Goal: Task Accomplishment & Management: Use online tool/utility

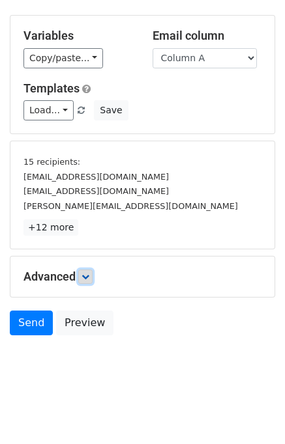
click at [88, 278] on icon at bounding box center [85, 277] width 8 height 8
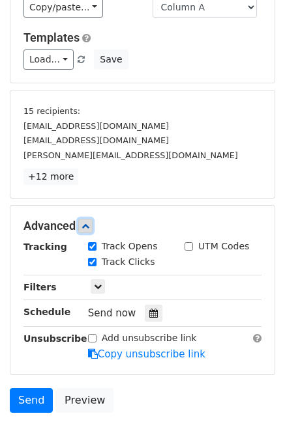
scroll to position [159, 0]
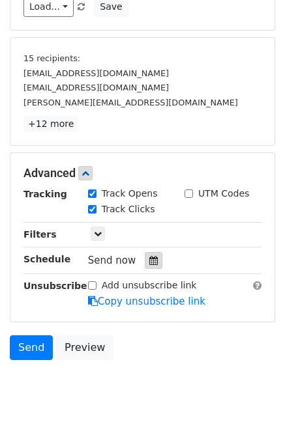
click at [149, 256] on icon at bounding box center [153, 260] width 8 height 9
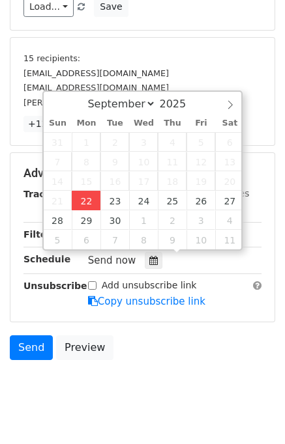
type input "2025-09-22 15:05"
type input "03"
type input "05"
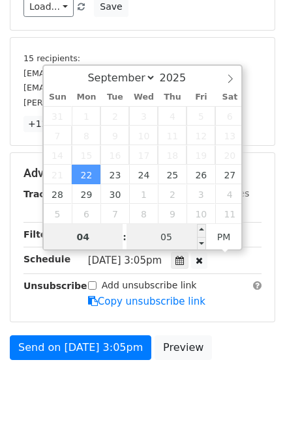
type input "04"
type input "2025-09-22 16:05"
click at [147, 240] on input "05" at bounding box center [165, 237] width 79 height 26
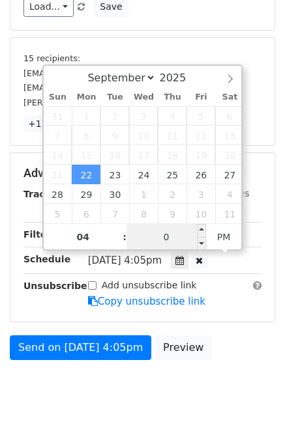
type input "00"
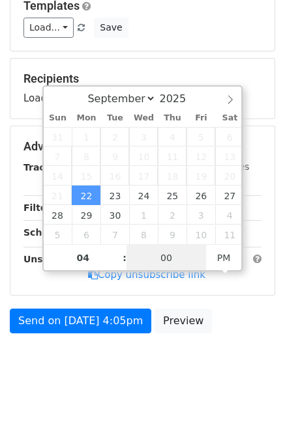
scroll to position [135, 0]
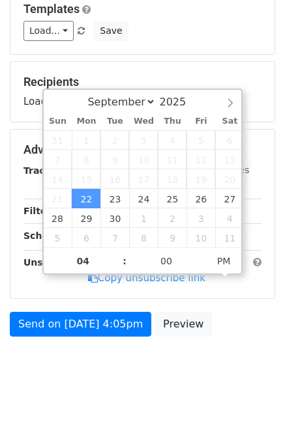
type input "2025-09-22 16:00"
click at [236, 373] on body "New Campaign Daily emails left: 50 Google Sheet: Daily Variables Copy/paste... …" at bounding box center [142, 135] width 285 height 521
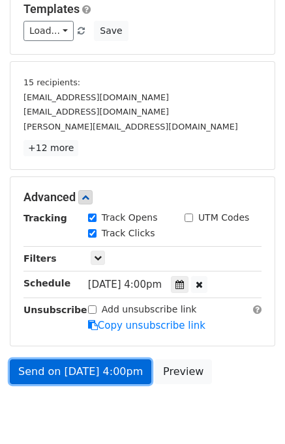
click at [102, 363] on link "Send on Sep 22 at 4:00pm" at bounding box center [80, 372] width 141 height 25
click at [82, 371] on link "Send on Sep 22 at 4:00pm" at bounding box center [80, 372] width 141 height 25
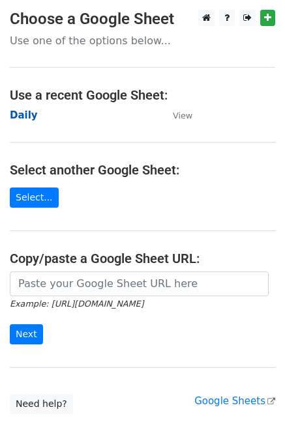
click at [22, 115] on strong "Daily" at bounding box center [24, 115] width 28 height 12
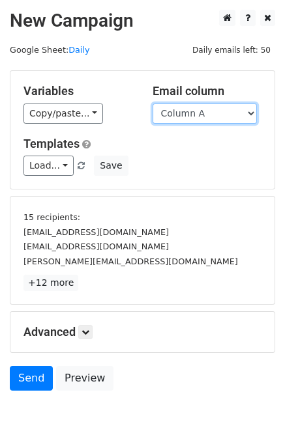
click at [219, 117] on select "Column A Column B Column C Column D Column E" at bounding box center [204, 114] width 104 height 20
select select "Column B"
click at [152, 104] on select "Column A Column B Column C Column D Column E" at bounding box center [204, 114] width 104 height 20
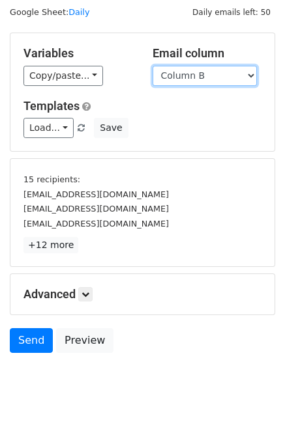
scroll to position [55, 0]
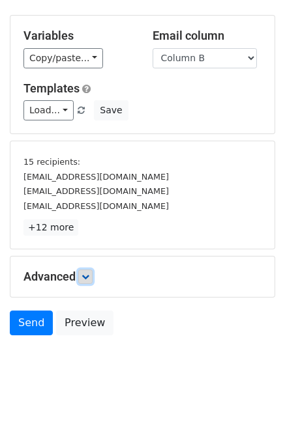
click at [87, 274] on icon at bounding box center [85, 277] width 8 height 8
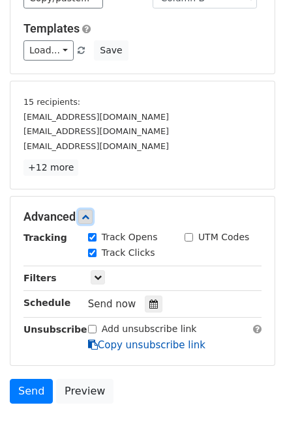
scroll to position [180, 0]
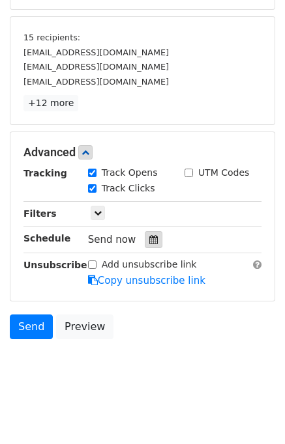
click at [149, 235] on icon at bounding box center [153, 239] width 8 height 9
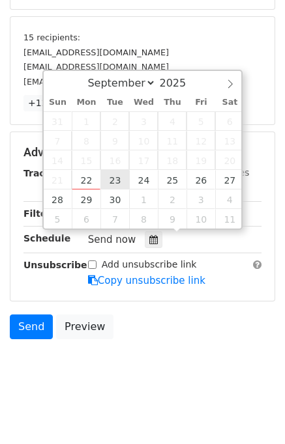
type input "2025-09-23 12:00"
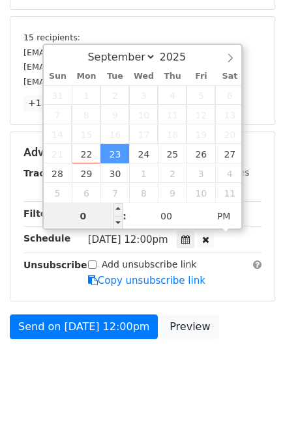
type input "05"
type input "2025-09-23 17:00"
click at [235, 328] on div "Send on Sep 23 at 12:00pm Preview" at bounding box center [142, 330] width 285 height 31
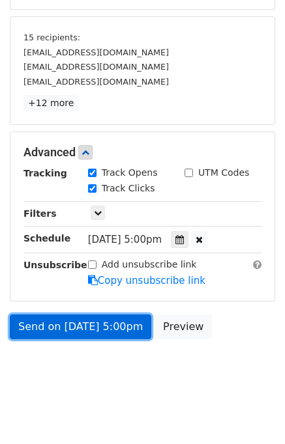
click at [57, 326] on link "Send on Sep 23 at 5:00pm" at bounding box center [80, 327] width 141 height 25
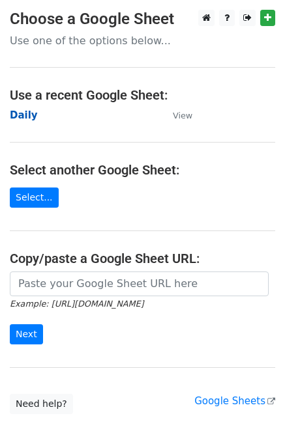
click at [26, 115] on strong "Daily" at bounding box center [24, 115] width 28 height 12
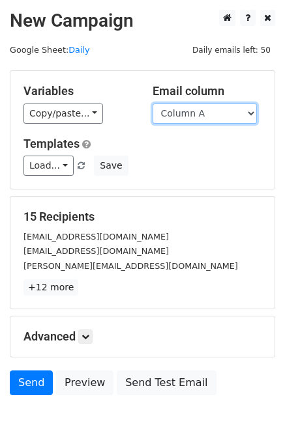
click at [188, 113] on select "Column A Column B Column C Column D Column E" at bounding box center [204, 114] width 104 height 20
select select "Column C"
click at [152, 104] on select "Column A Column B Column C Column D Column E" at bounding box center [204, 114] width 104 height 20
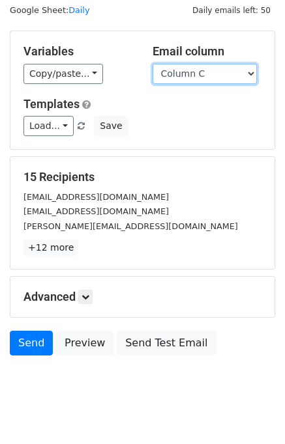
scroll to position [60, 0]
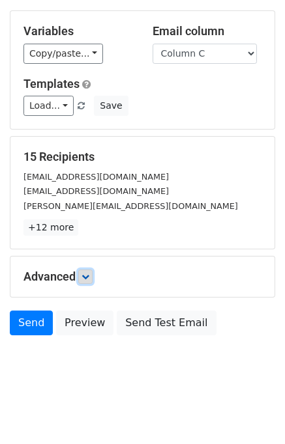
click at [86, 274] on icon at bounding box center [85, 277] width 8 height 8
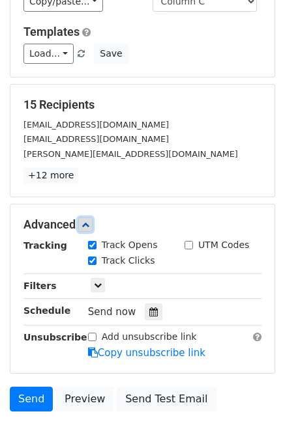
scroll to position [180, 0]
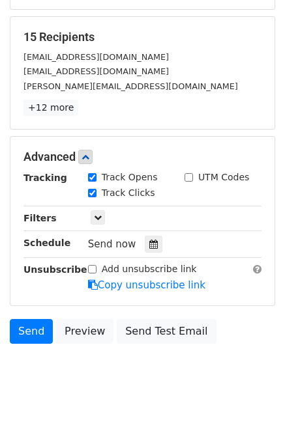
click at [156, 240] on div "Send now" at bounding box center [164, 245] width 153 height 18
click at [150, 245] on icon at bounding box center [153, 244] width 8 height 9
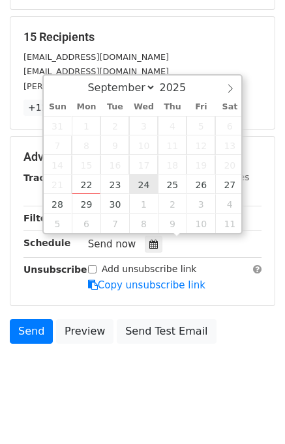
type input "2025-09-24 12:00"
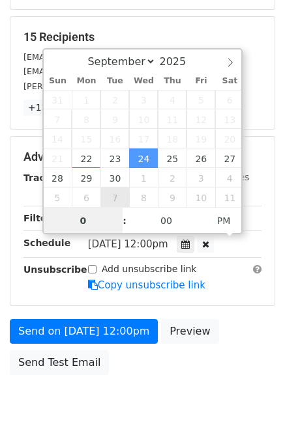
type input "06"
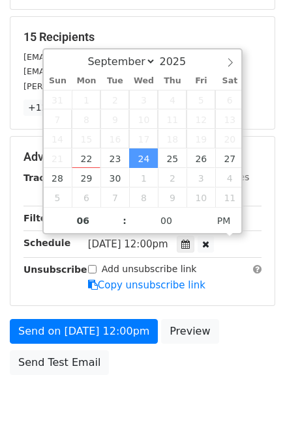
type input "2025-09-24 18:00"
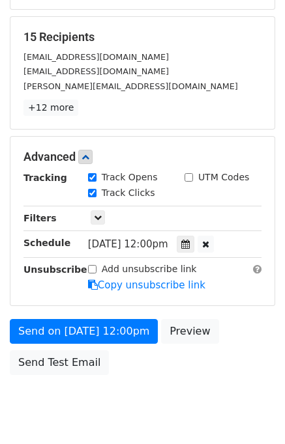
click at [262, 354] on div "Send on Sep 24 at 12:00pm Preview Send Test Email" at bounding box center [142, 350] width 285 height 63
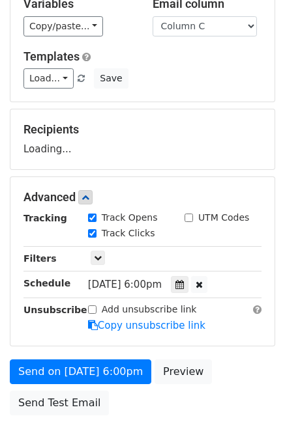
scroll to position [166, 0]
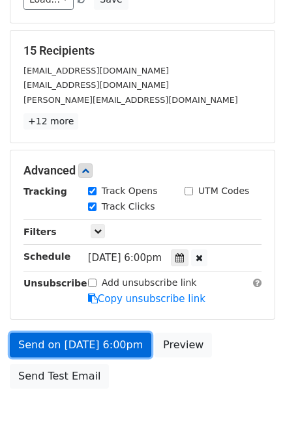
click at [117, 345] on link "Send on Sep 24 at 6:00pm" at bounding box center [80, 345] width 141 height 25
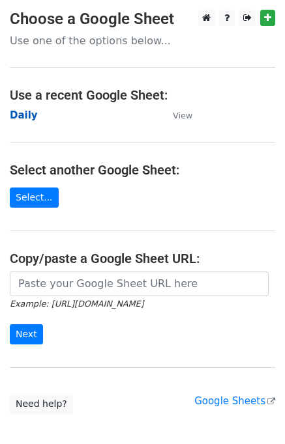
click at [29, 115] on strong "Daily" at bounding box center [24, 115] width 28 height 12
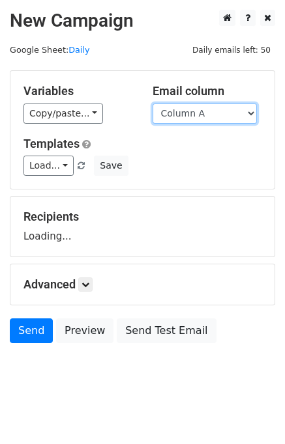
click at [194, 118] on select "Column A Column B Column C Column D Column E" at bounding box center [204, 114] width 104 height 20
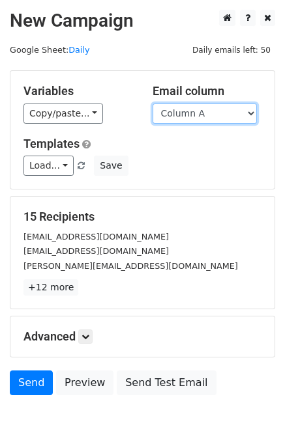
click at [190, 119] on select "Column A Column B Column C Column D Column E" at bounding box center [204, 114] width 104 height 20
click at [152, 104] on select "Column A Column B Column C Column D Column E" at bounding box center [204, 114] width 104 height 20
click at [208, 117] on select "Column A Column B Column C Column D Column E" at bounding box center [204, 114] width 104 height 20
click at [152, 104] on select "Column A Column B Column C Column D Column E" at bounding box center [204, 114] width 104 height 20
click at [193, 111] on select "Column A Column B Column C Column D Column E" at bounding box center [204, 114] width 104 height 20
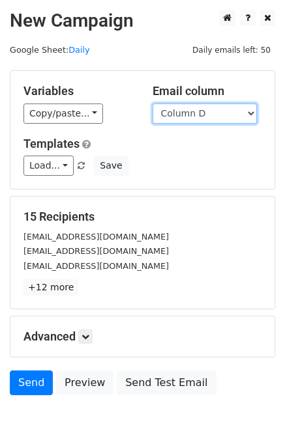
click at [152, 104] on select "Column A Column B Column C Column D Column E" at bounding box center [204, 114] width 104 height 20
click at [222, 111] on select "Column A Column B Column C Column D Column E" at bounding box center [204, 114] width 104 height 20
select select "Column B"
click at [152, 104] on select "Column A Column B Column C Column D Column E" at bounding box center [204, 114] width 104 height 20
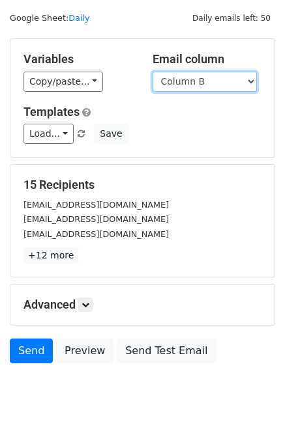
scroll to position [60, 0]
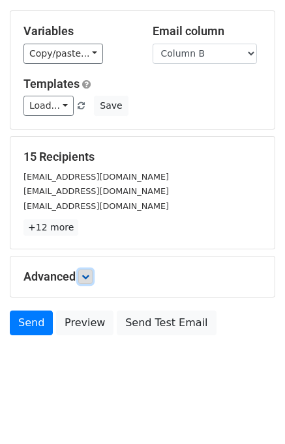
click at [83, 282] on link at bounding box center [85, 277] width 14 height 14
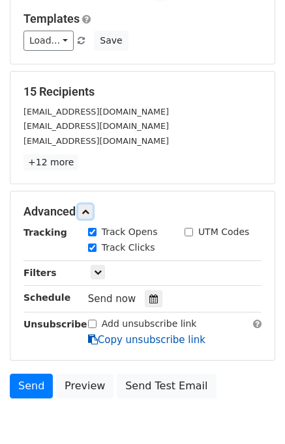
scroll to position [179, 0]
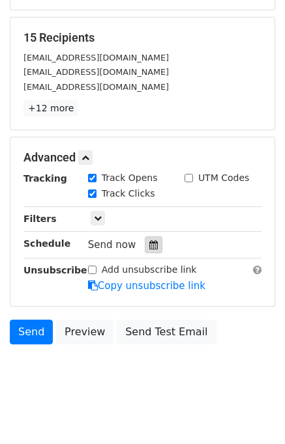
click at [149, 241] on icon at bounding box center [153, 244] width 8 height 9
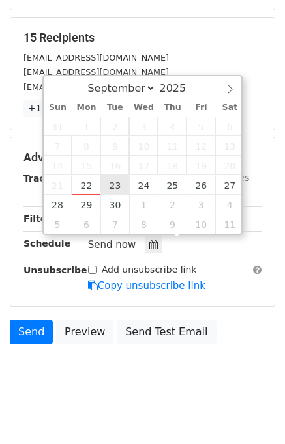
type input "2025-09-23 12:00"
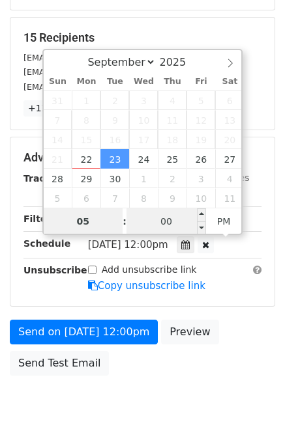
type input "05"
type input "2025-09-23 17:00"
click at [154, 225] on input "00" at bounding box center [165, 222] width 79 height 26
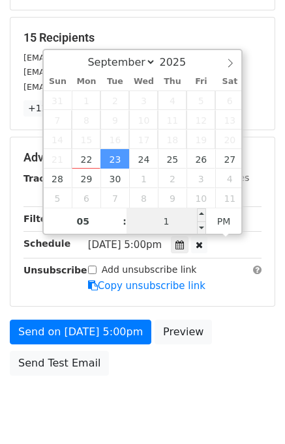
scroll to position [166, 0]
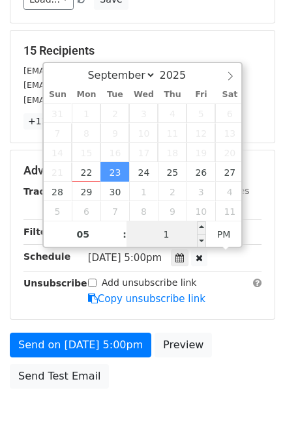
type input "10"
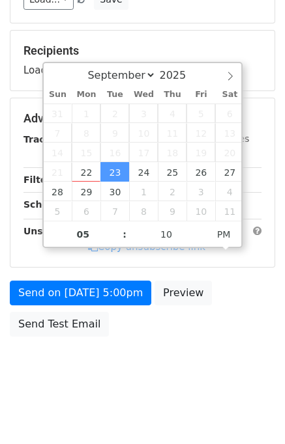
type input "2025-09-23 17:10"
click at [228, 313] on form "Variables Copy/paste... {{Column A}} {{Column B}} {{Column C}} {{Column D}} {{C…" at bounding box center [142, 123] width 265 height 439
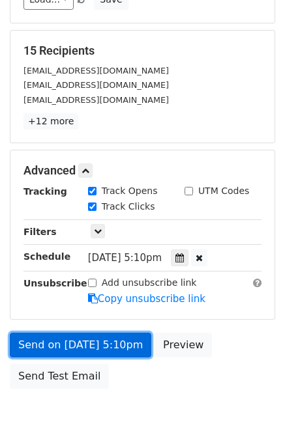
click at [94, 345] on link "Send on Sep 23 at 5:10pm" at bounding box center [80, 345] width 141 height 25
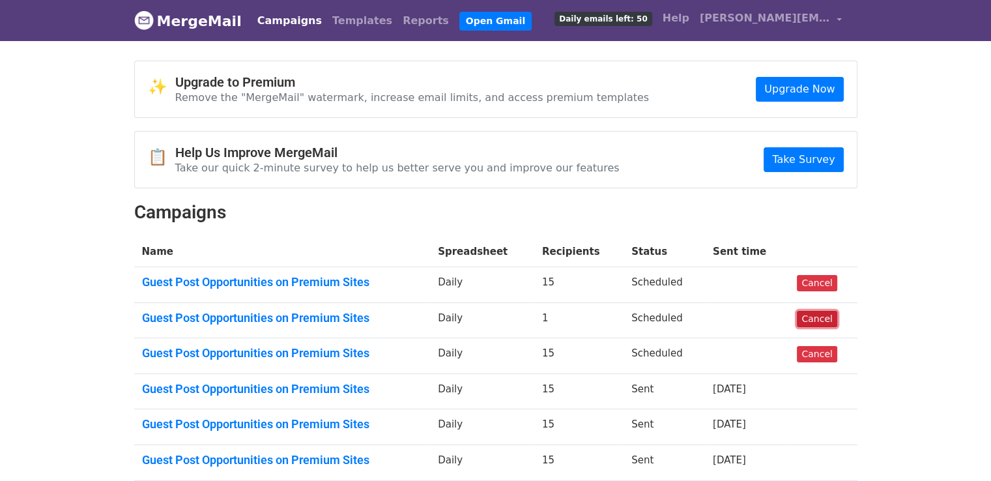
click at [807, 318] on link "Cancel" at bounding box center [817, 319] width 40 height 16
click at [818, 311] on link "Cancel" at bounding box center [817, 319] width 40 height 16
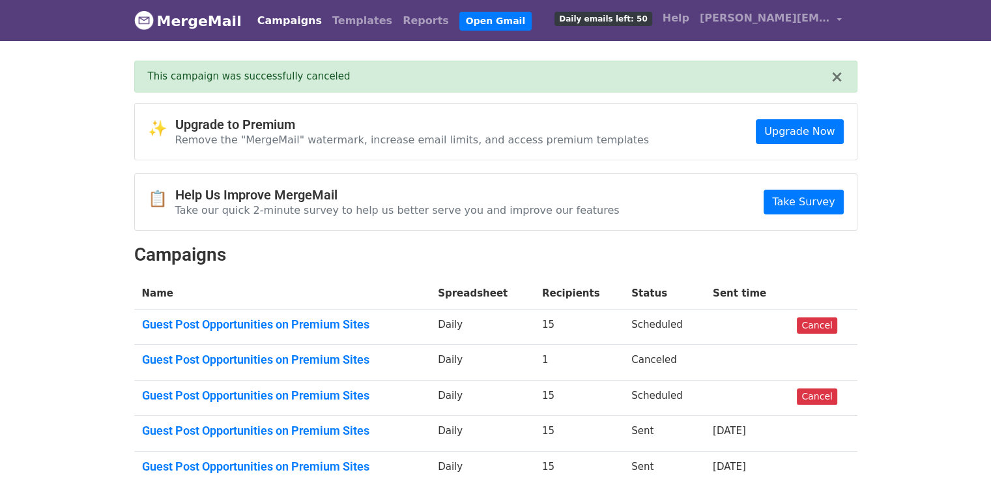
click at [665, 366] on td "Canceled" at bounding box center [664, 363] width 81 height 36
click at [725, 348] on td at bounding box center [747, 363] width 84 height 36
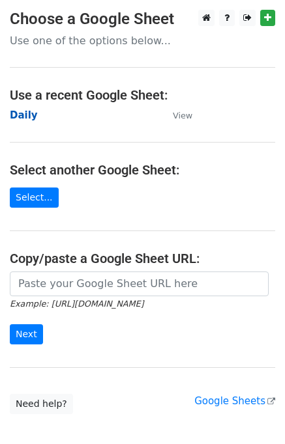
click at [28, 118] on strong "Daily" at bounding box center [24, 115] width 28 height 12
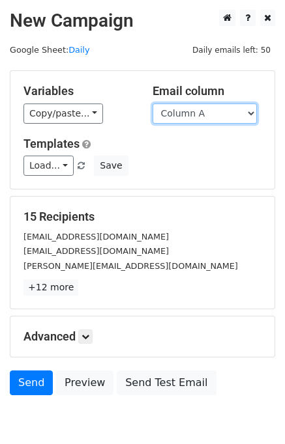
click at [177, 117] on select "Column A Column B Column C Column D Column E" at bounding box center [204, 114] width 104 height 20
select select "Column D"
click at [152, 104] on select "Column A Column B Column C Column D Column E" at bounding box center [204, 114] width 104 height 20
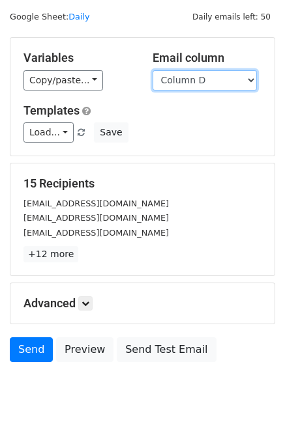
scroll to position [60, 0]
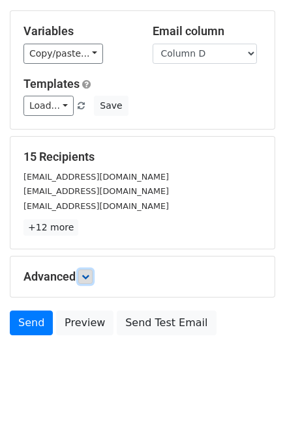
click at [85, 277] on icon at bounding box center [85, 277] width 8 height 8
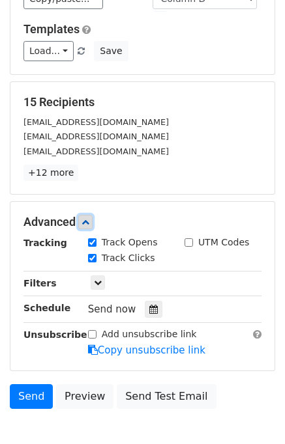
scroll to position [169, 0]
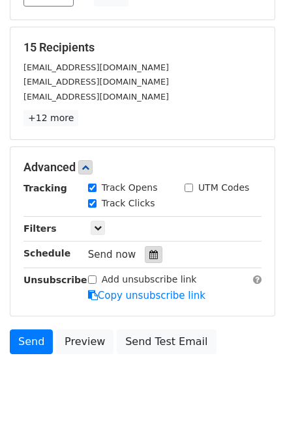
click at [149, 252] on icon at bounding box center [153, 254] width 8 height 9
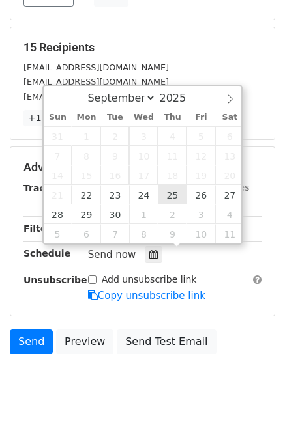
type input "2025-09-25 12:00"
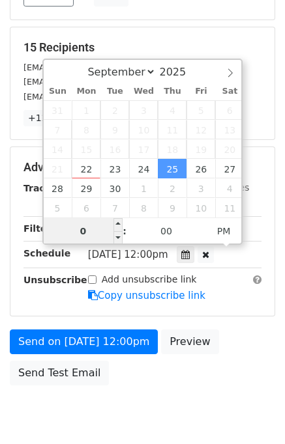
scroll to position [166, 0]
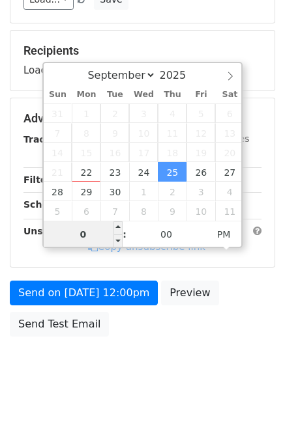
type input "07"
type input "2025-09-25 19:00"
click at [217, 343] on body "New Campaign Daily emails left: 50 Google Sheet: Daily Variables Copy/paste... …" at bounding box center [142, 120] width 285 height 552
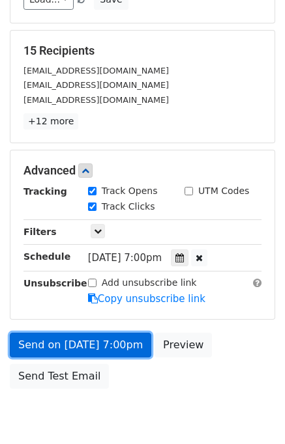
click at [100, 338] on link "Send on Sep 25 at 7:00pm" at bounding box center [80, 345] width 141 height 25
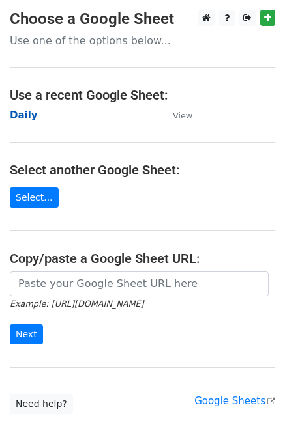
click at [18, 117] on strong "Daily" at bounding box center [24, 115] width 28 height 12
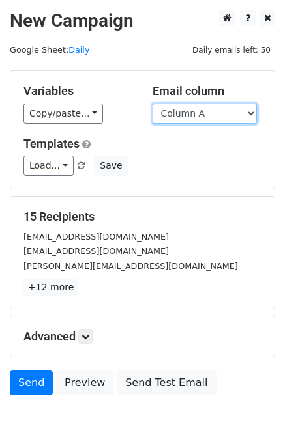
click at [214, 115] on select "Column A Column B Column C Column D Column E" at bounding box center [204, 114] width 104 height 20
select select "Column E"
click at [152, 104] on select "Column A Column B Column C Column D Column E" at bounding box center [204, 114] width 104 height 20
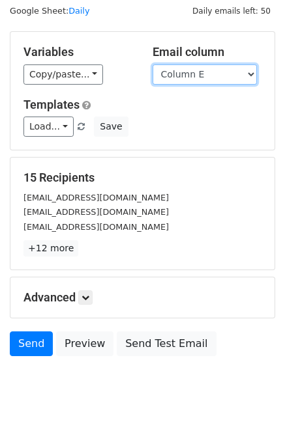
scroll to position [60, 0]
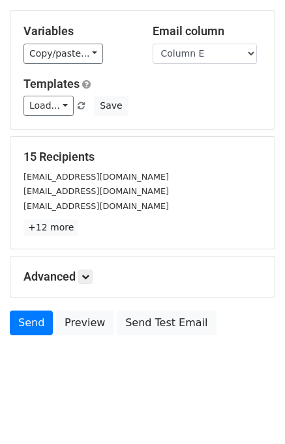
click at [89, 267] on div "Advanced Tracking Track Opens UTM Codes Track Clicks Filters Only include sprea…" at bounding box center [142, 277] width 264 height 40
click at [86, 273] on icon at bounding box center [85, 277] width 8 height 8
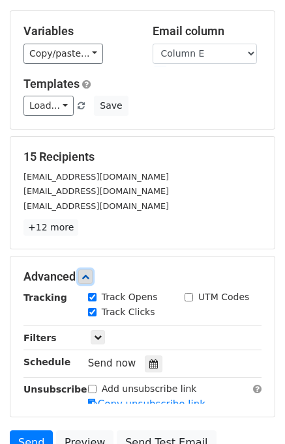
scroll to position [168, 0]
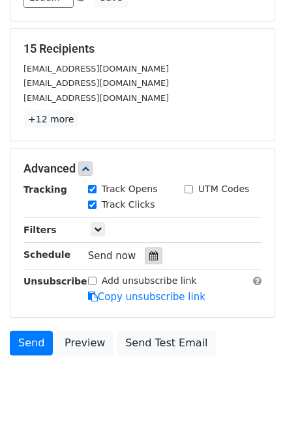
click at [149, 255] on icon at bounding box center [153, 256] width 8 height 9
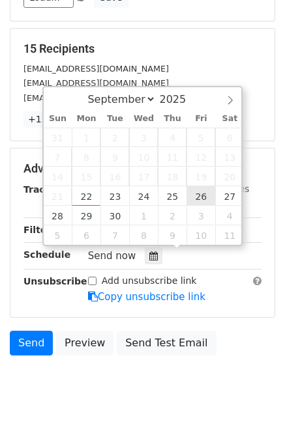
type input "[DATE] 12:00"
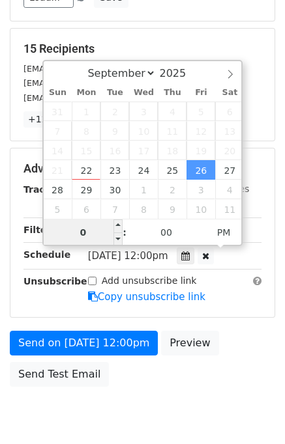
type input "08"
type input "[DATE] 20:00"
click at [244, 337] on div "Send on [DATE] 12:00pm Preview Send Test Email" at bounding box center [142, 362] width 285 height 63
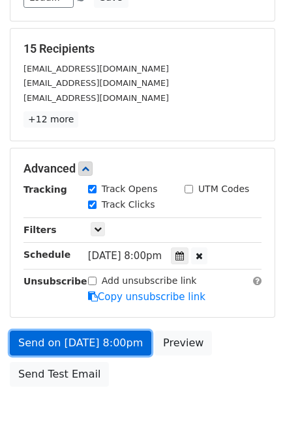
click at [109, 342] on link "Send on [DATE] 8:00pm" at bounding box center [80, 343] width 141 height 25
